Goal: Transaction & Acquisition: Subscribe to service/newsletter

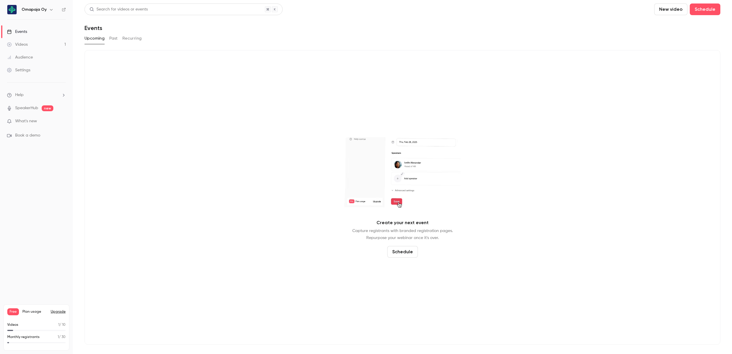
click at [59, 312] on button "Upgrade" at bounding box center [58, 312] width 15 height 5
